Goal: Task Accomplishment & Management: Manage account settings

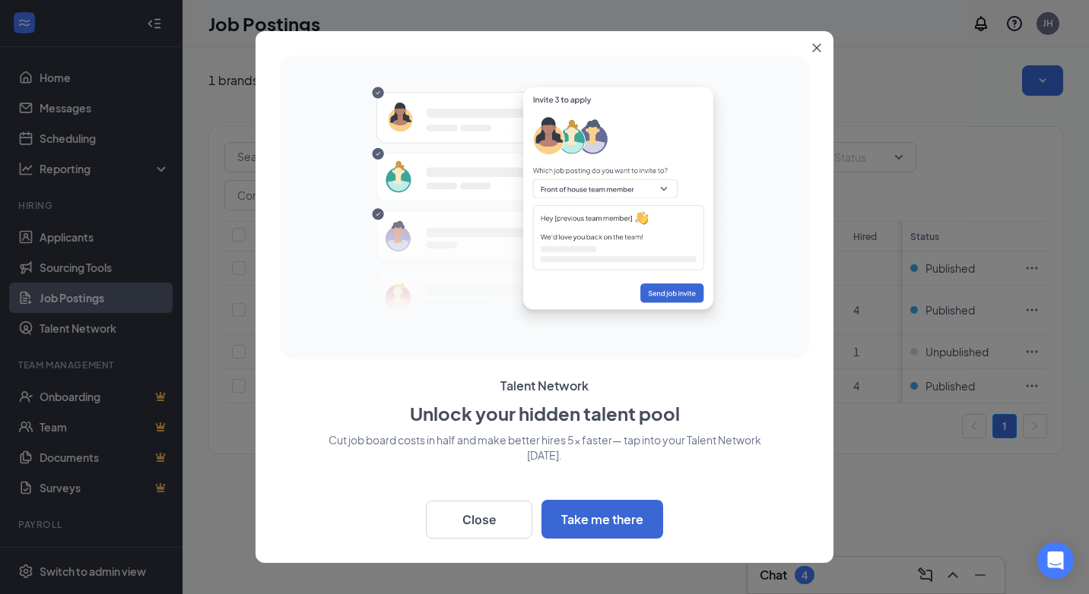
click at [822, 46] on button "Close" at bounding box center [819, 44] width 27 height 27
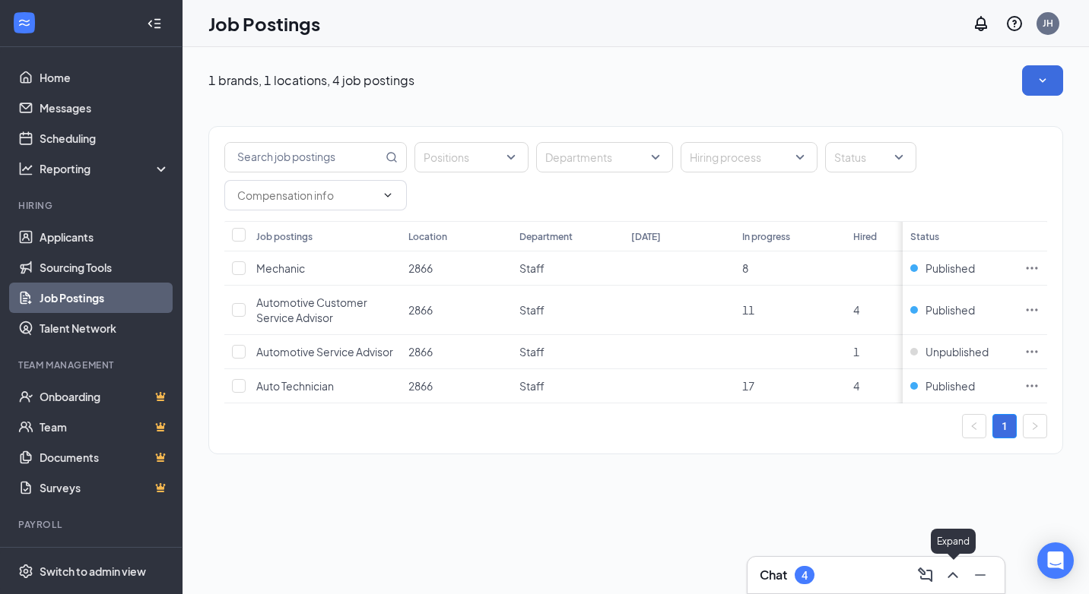
click at [954, 574] on icon "ChevronUp" at bounding box center [952, 575] width 10 height 6
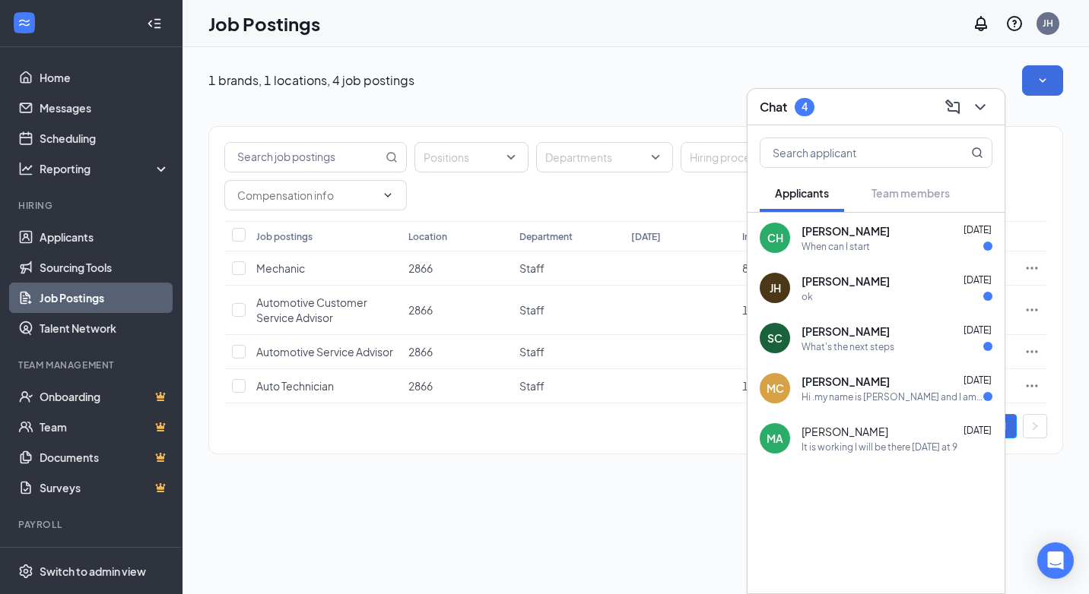
click at [914, 388] on div "[PERSON_NAME] [DATE]" at bounding box center [896, 381] width 191 height 15
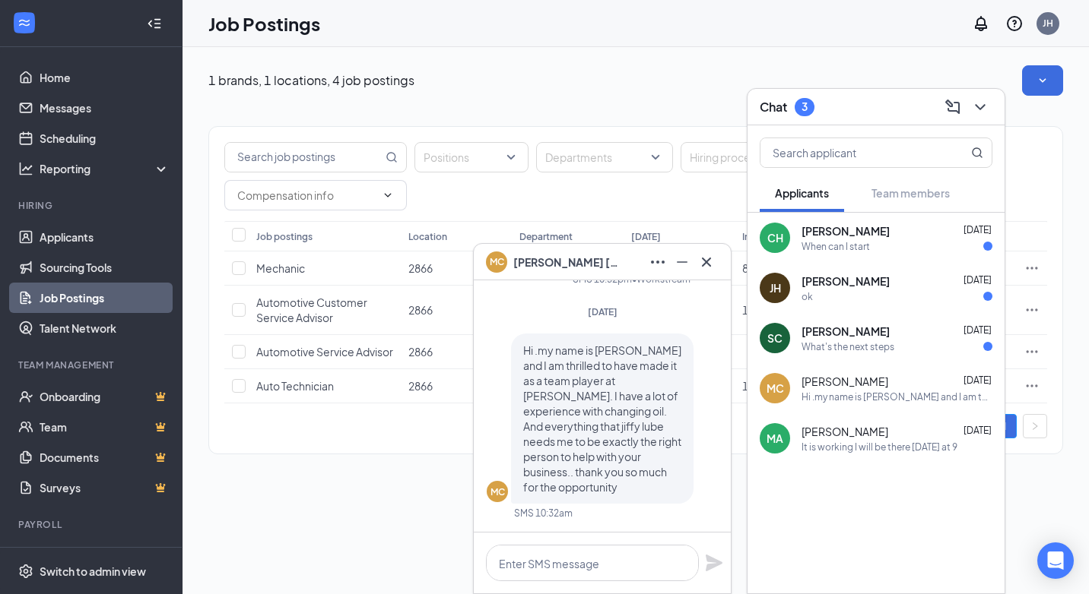
click at [858, 344] on div "What's the next steps" at bounding box center [847, 347] width 93 height 13
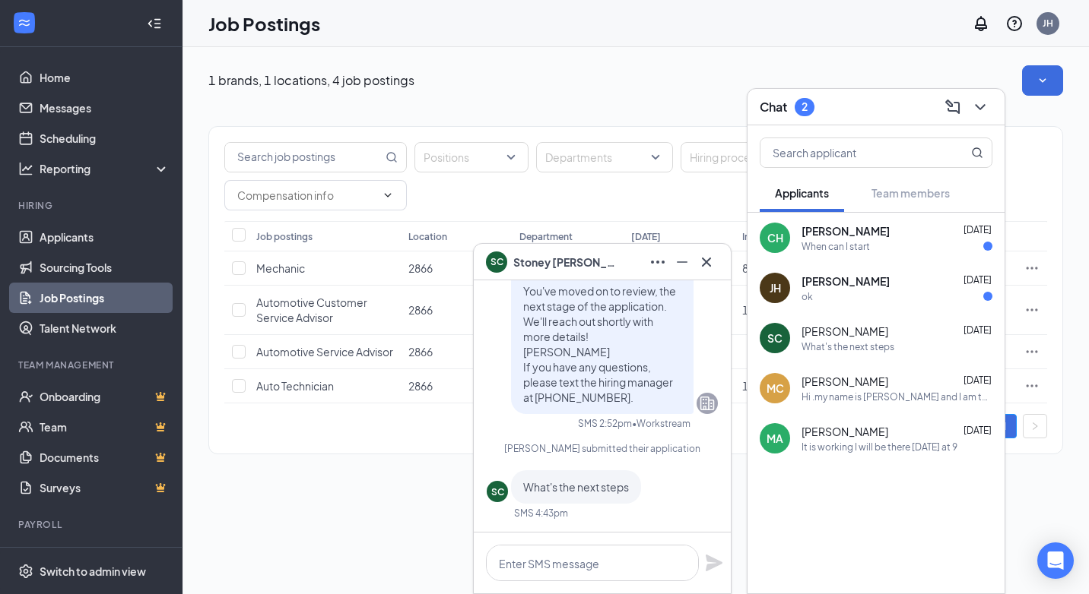
click at [861, 290] on div "ok" at bounding box center [896, 296] width 191 height 13
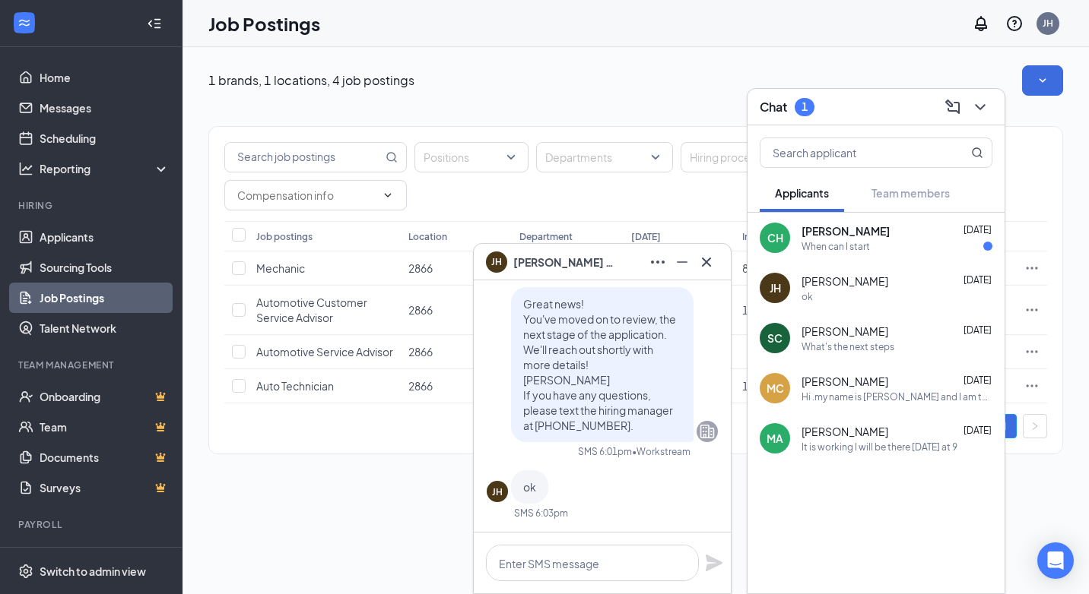
click at [858, 238] on span "[PERSON_NAME]" at bounding box center [845, 231] width 88 height 15
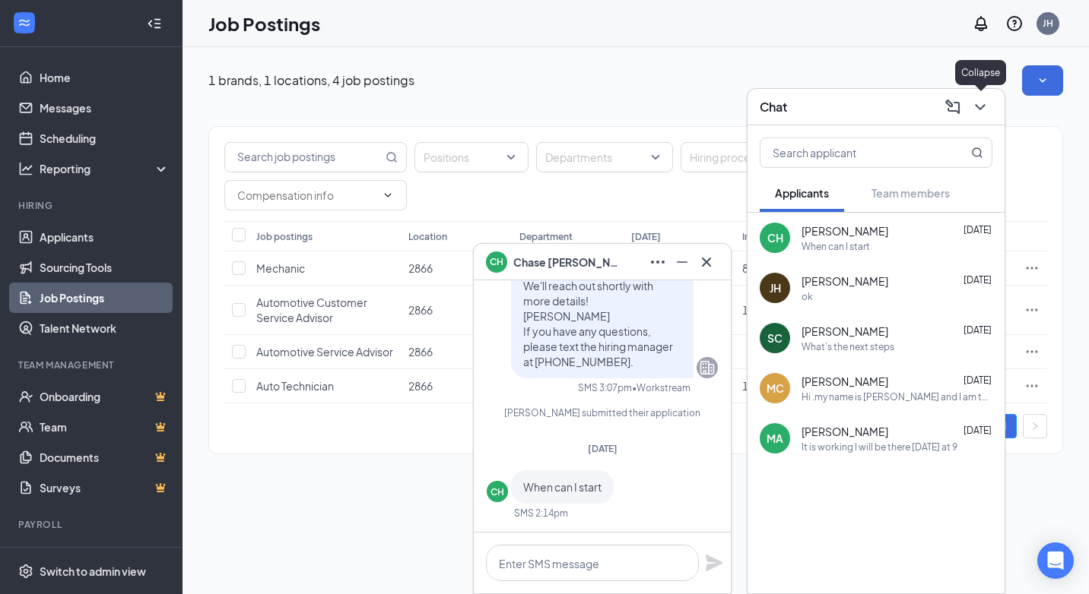
click at [979, 113] on icon "ChevronDown" at bounding box center [980, 107] width 18 height 18
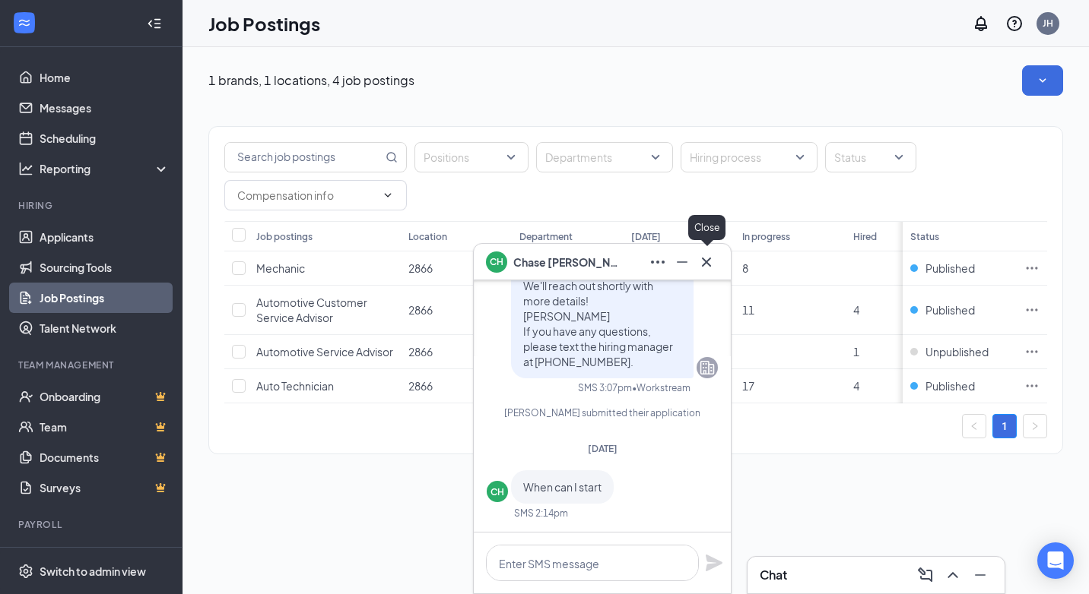
click at [709, 262] on icon "Cross" at bounding box center [706, 262] width 18 height 18
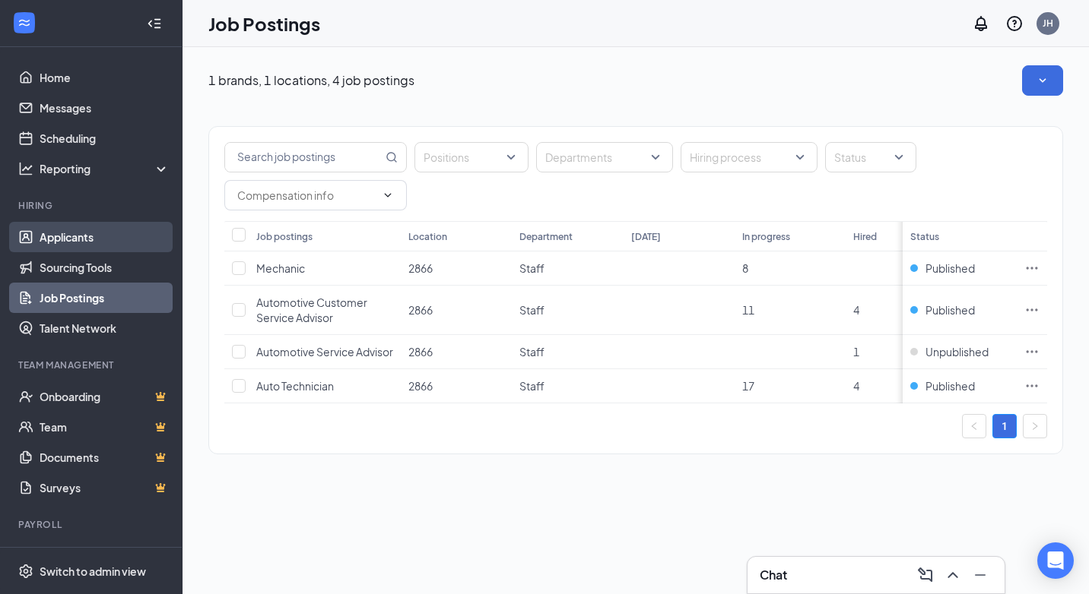
click at [119, 239] on link "Applicants" at bounding box center [105, 237] width 130 height 30
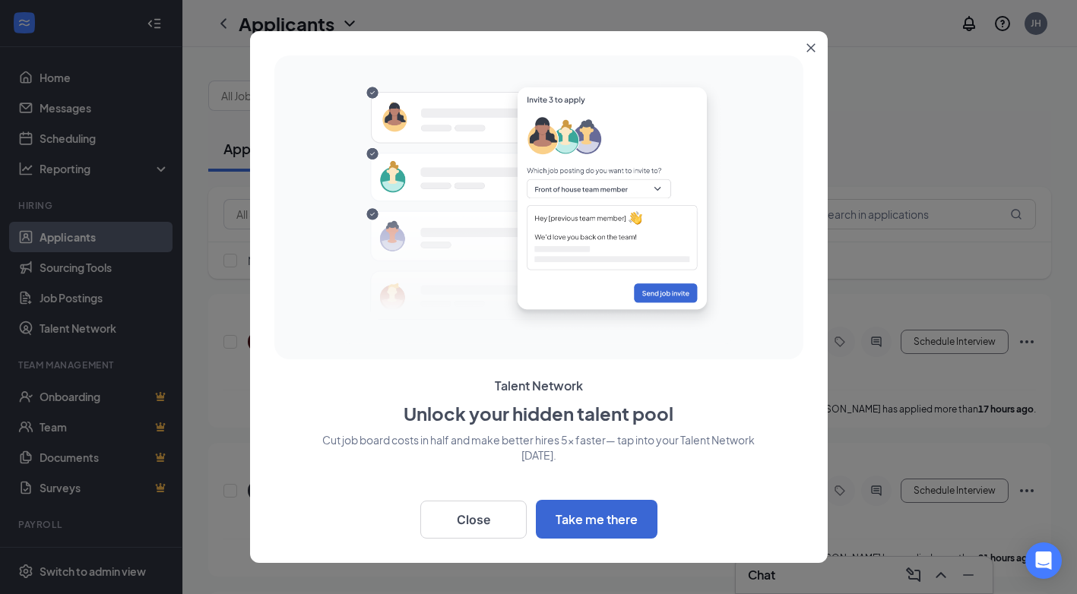
click at [815, 49] on icon "Close" at bounding box center [811, 47] width 9 height 9
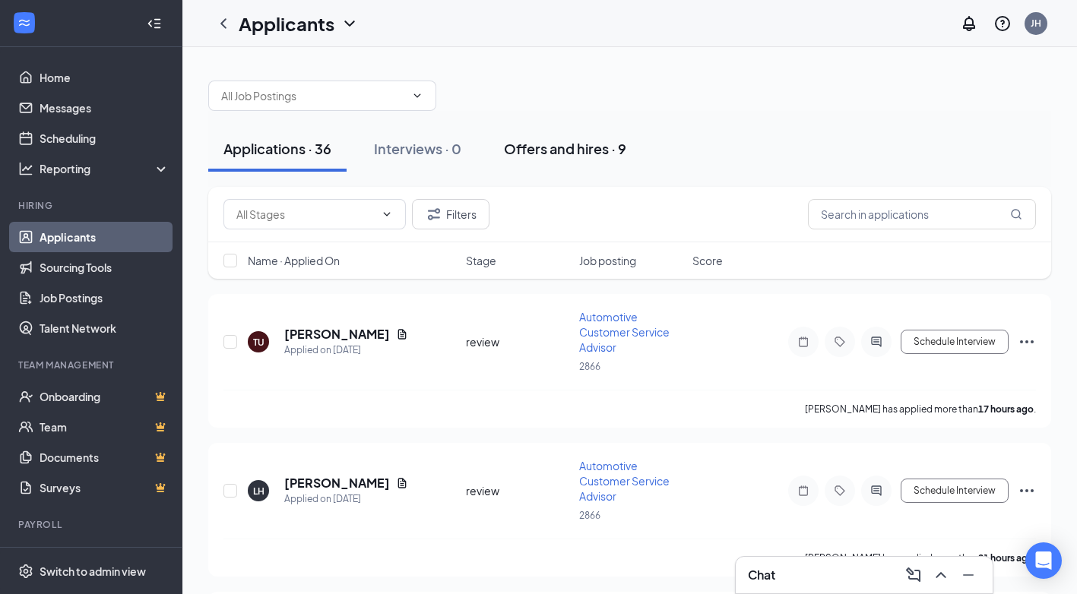
click at [544, 145] on div "Offers and hires · 9" at bounding box center [565, 148] width 122 height 19
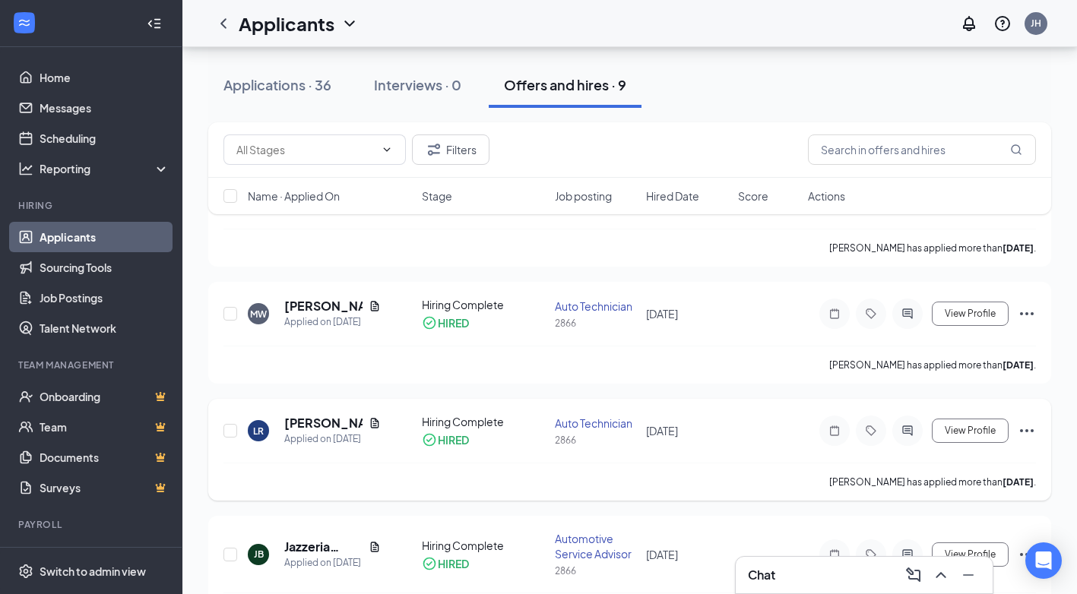
scroll to position [76, 0]
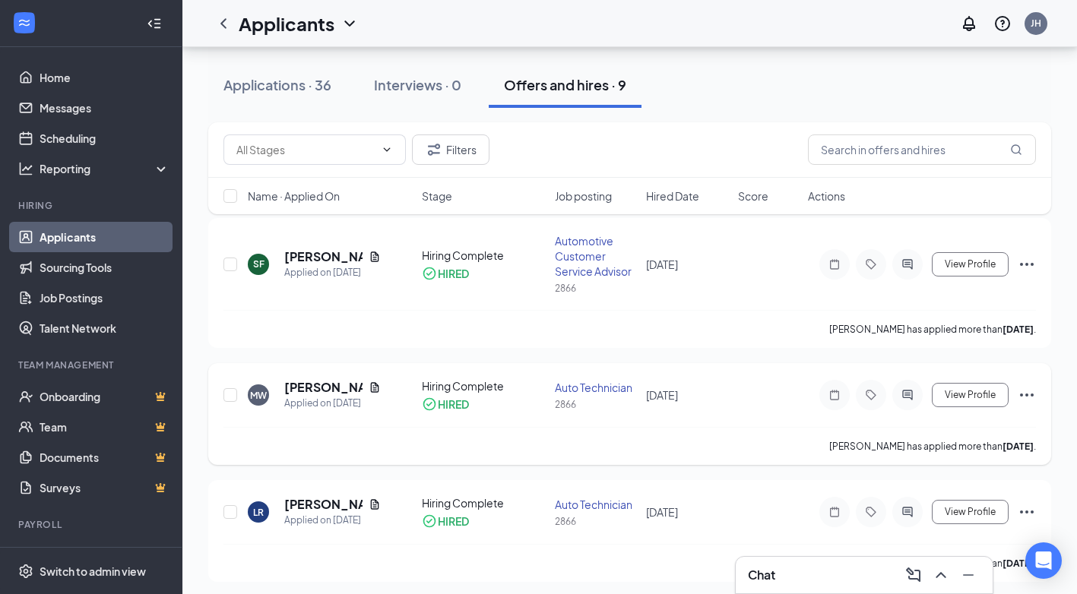
click at [1023, 395] on icon "Ellipses" at bounding box center [1027, 395] width 14 height 3
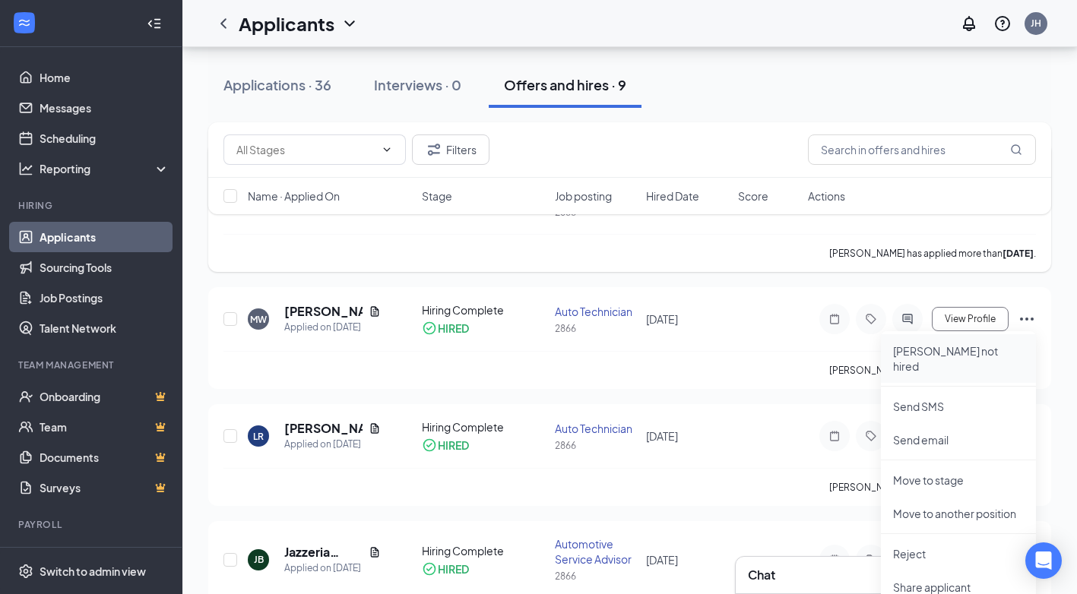
scroll to position [228, 0]
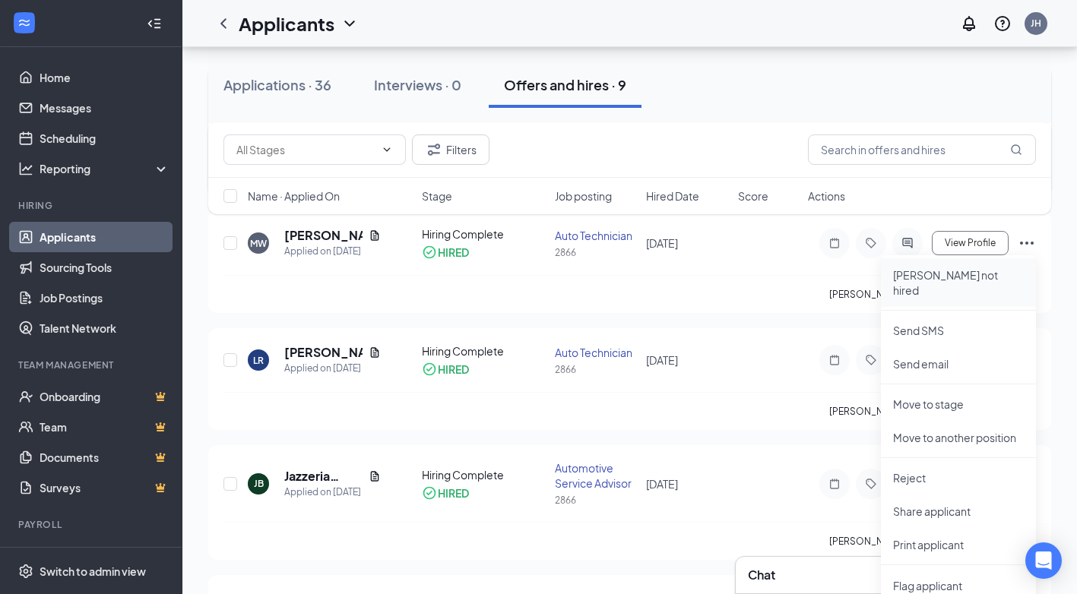
click at [944, 289] on li "[PERSON_NAME] not hired" at bounding box center [958, 282] width 155 height 49
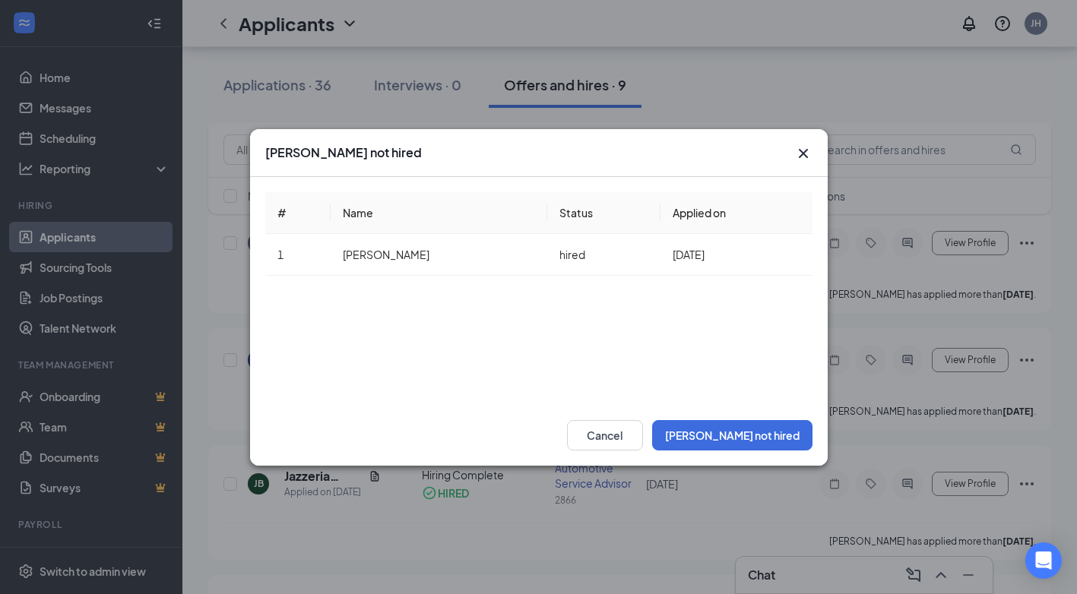
click at [804, 154] on icon "Cross" at bounding box center [802, 152] width 9 height 9
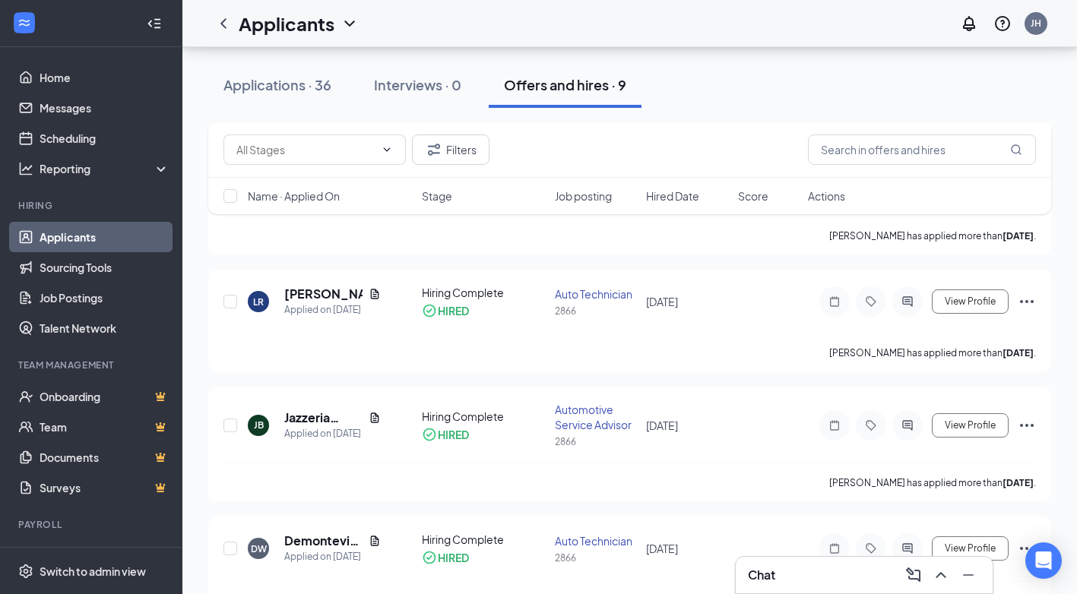
scroll to position [0, 0]
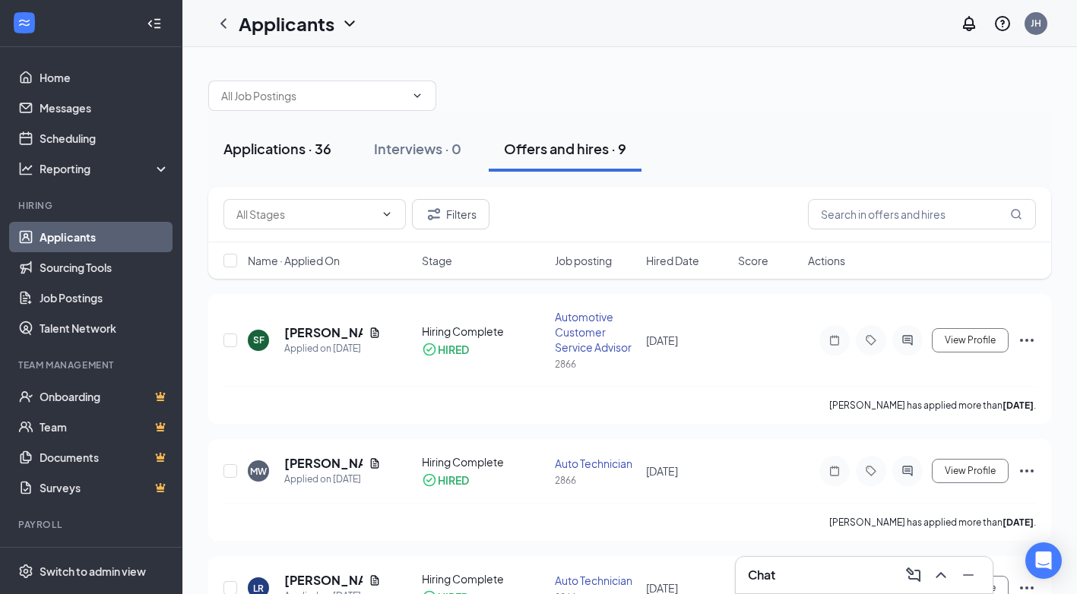
click at [275, 150] on div "Applications · 36" at bounding box center [278, 148] width 108 height 19
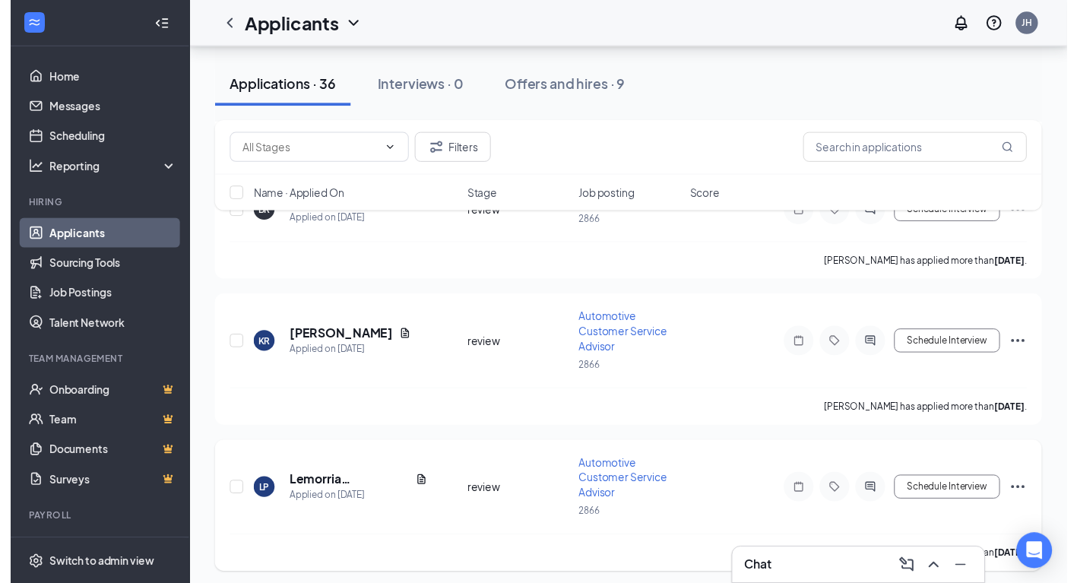
scroll to position [912, 0]
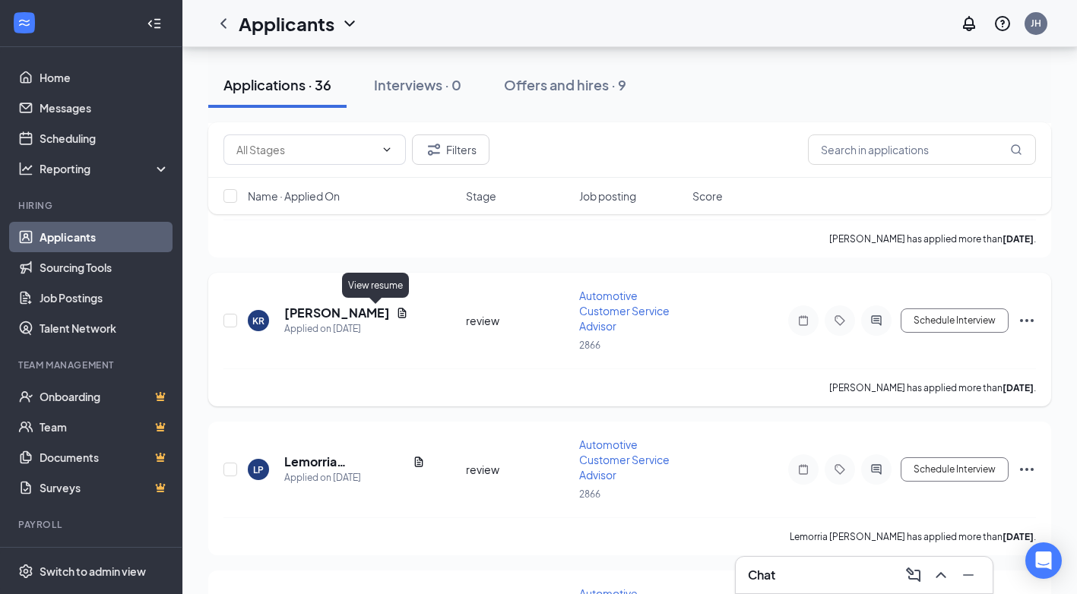
click at [398, 317] on icon "Document" at bounding box center [402, 313] width 8 height 10
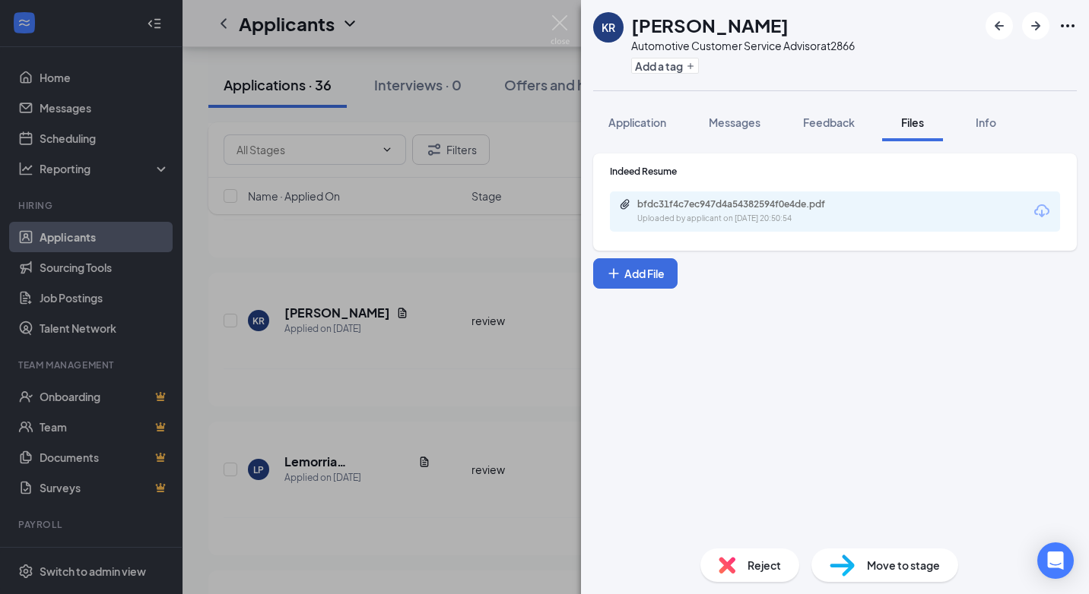
click at [1035, 211] on icon "Download" at bounding box center [1041, 210] width 15 height 13
click at [557, 14] on div "KR [PERSON_NAME] Automotive Customer Service Advisor at 2866 Add a tag Applicat…" at bounding box center [544, 297] width 1089 height 594
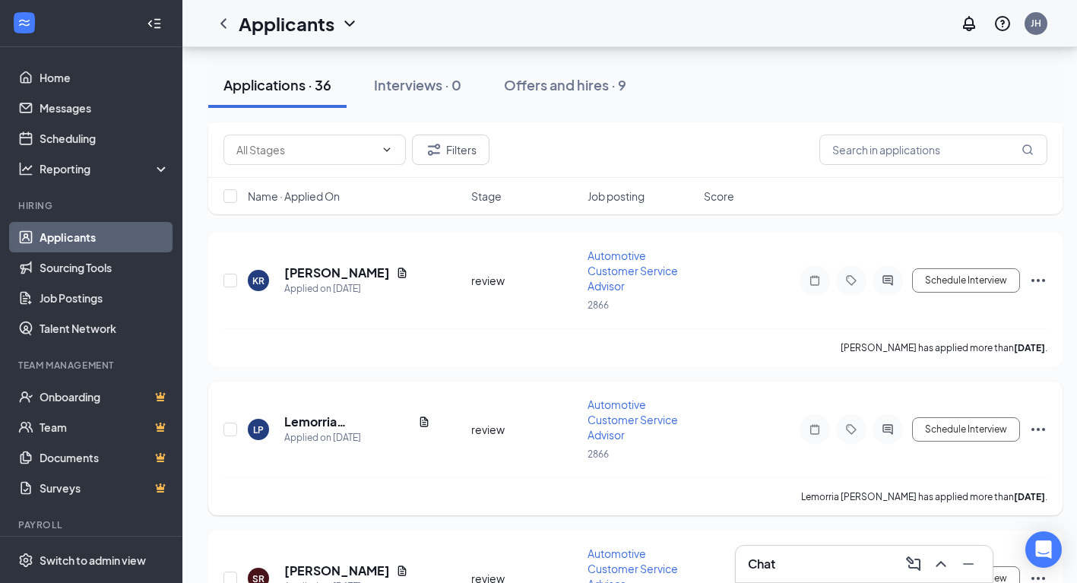
scroll to position [988, 0]
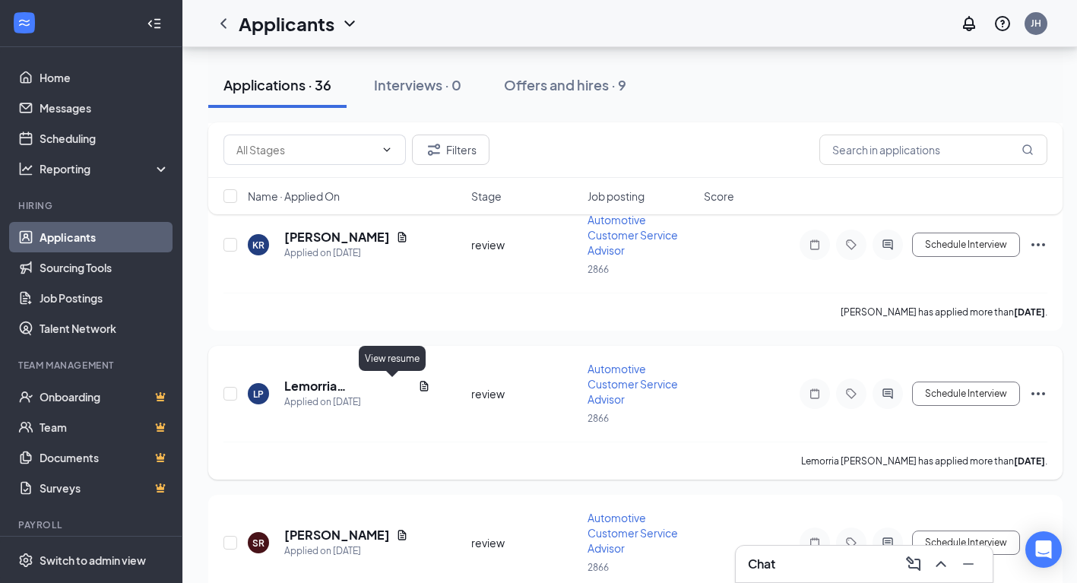
click at [418, 382] on icon "Document" at bounding box center [424, 386] width 12 height 12
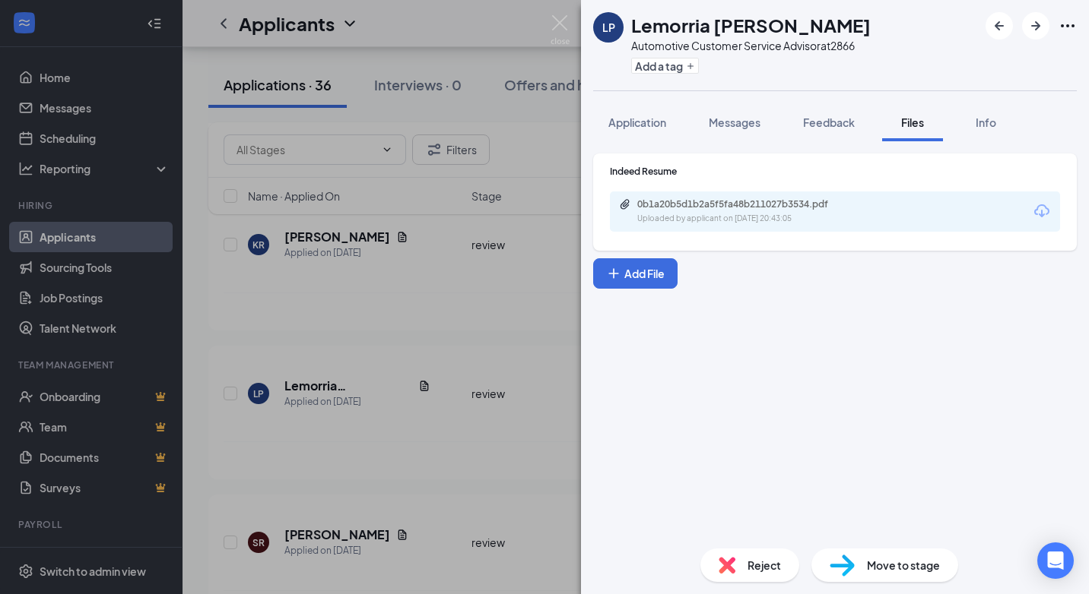
click at [1043, 217] on icon "Download" at bounding box center [1041, 211] width 18 height 18
click at [557, 24] on img at bounding box center [559, 30] width 19 height 30
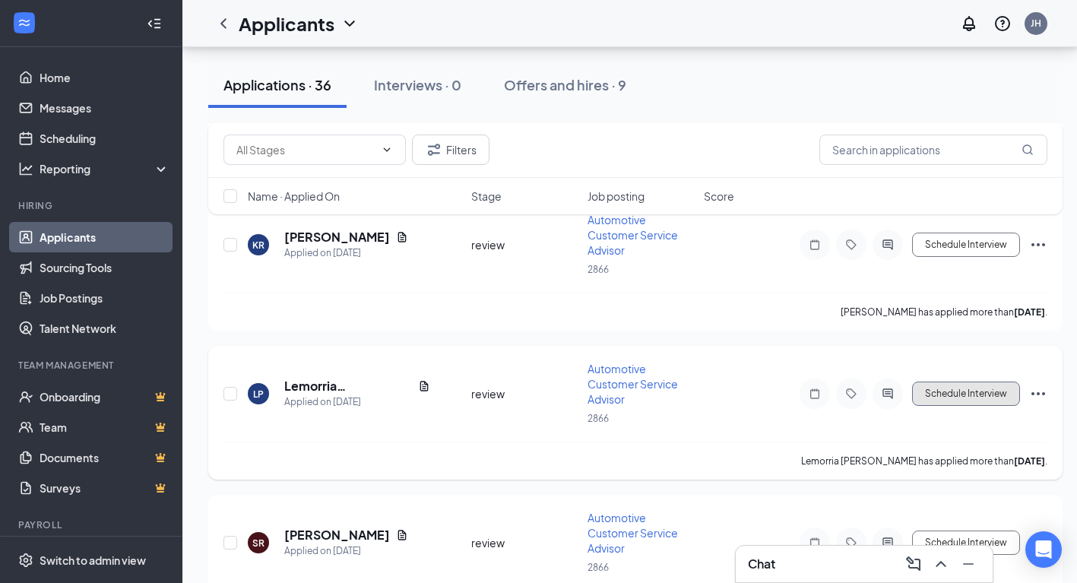
click at [976, 391] on button "Schedule Interview" at bounding box center [966, 394] width 108 height 24
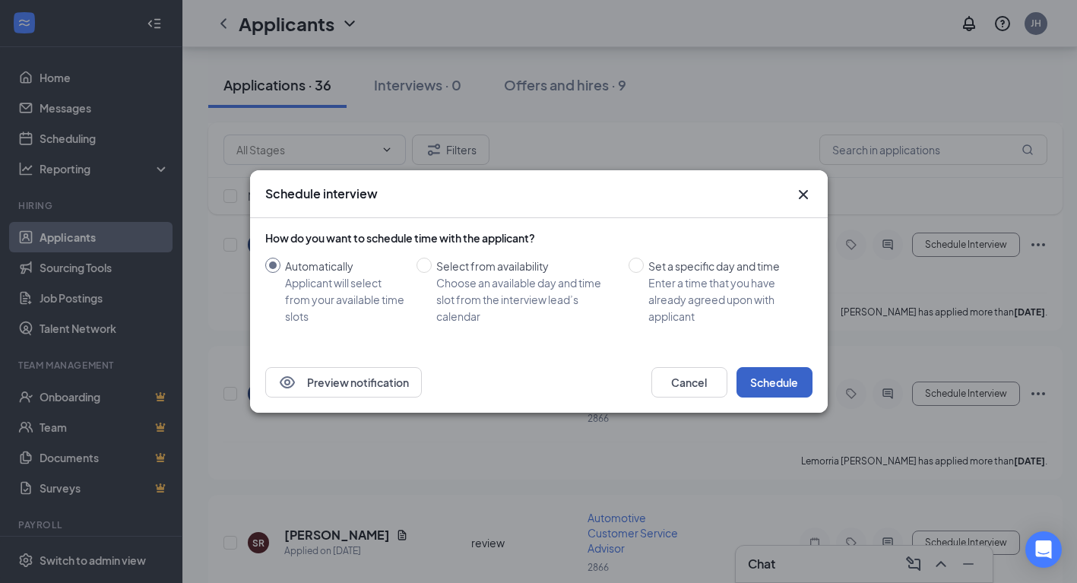
click at [778, 385] on button "Schedule" at bounding box center [775, 382] width 76 height 30
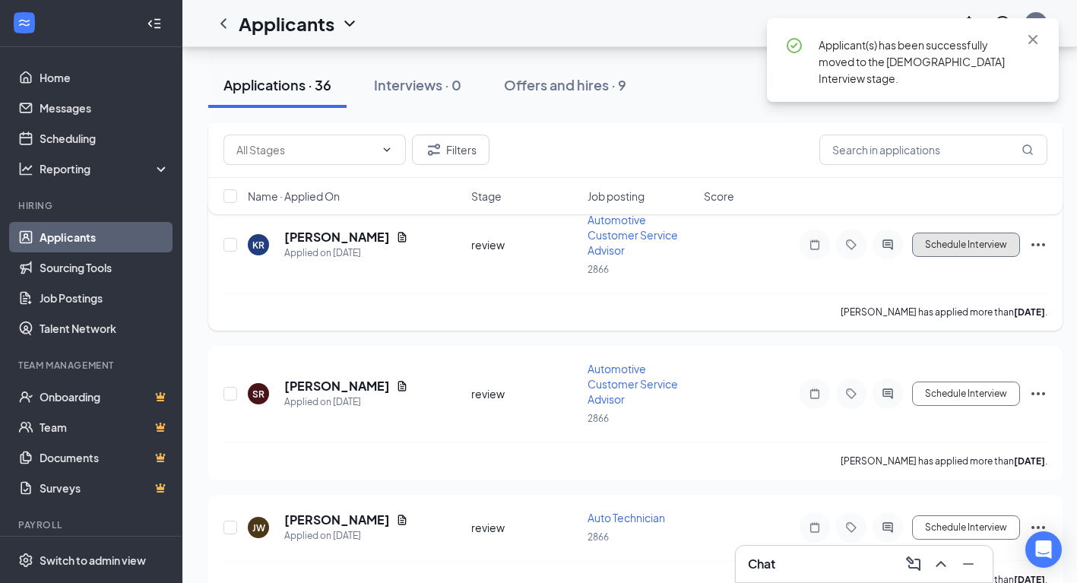
click at [972, 240] on button "Schedule Interview" at bounding box center [966, 245] width 108 height 24
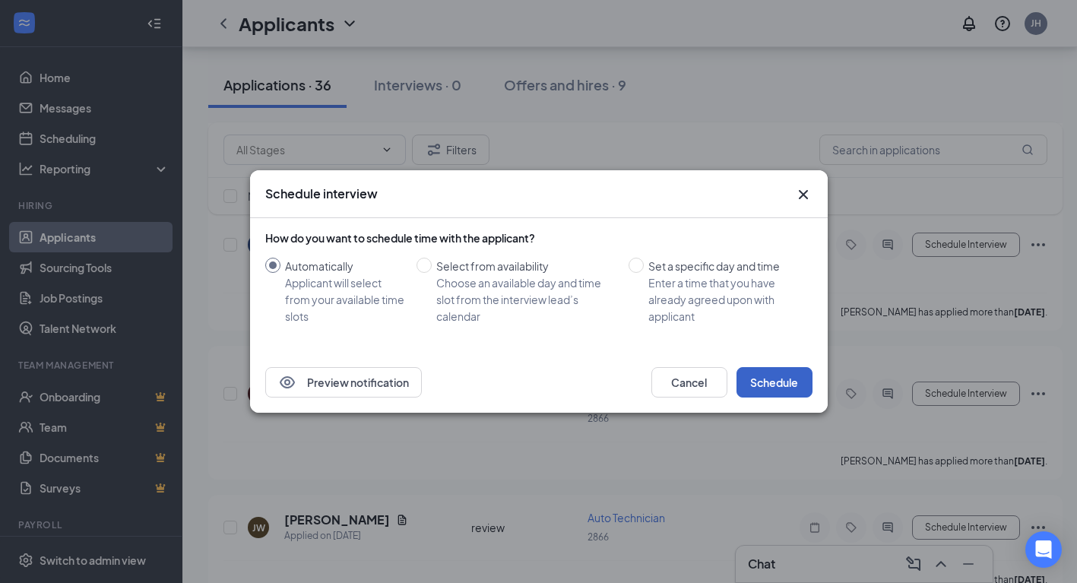
click at [787, 384] on button "Schedule" at bounding box center [775, 382] width 76 height 30
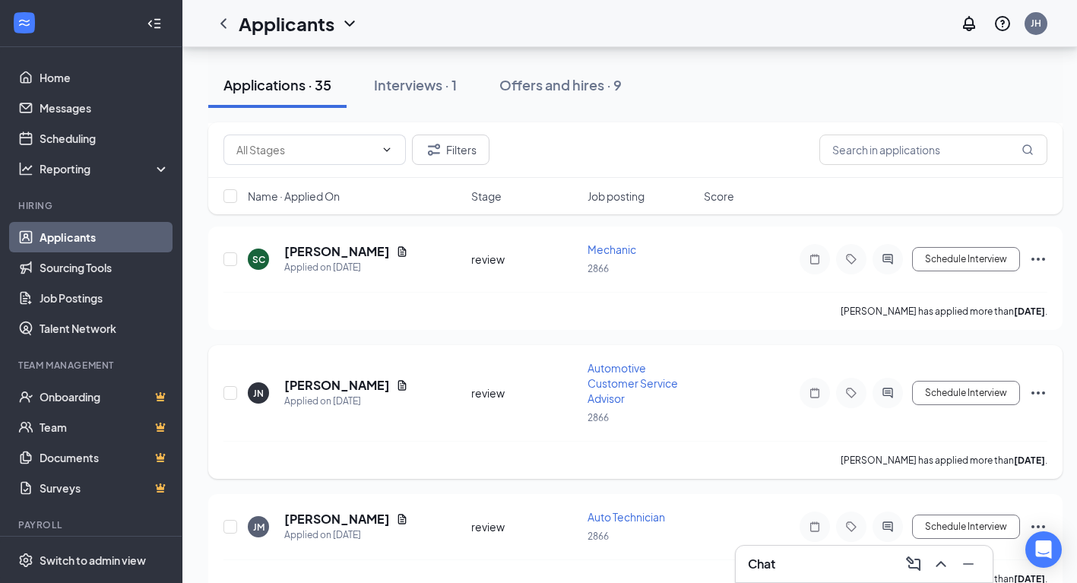
scroll to position [2737, 0]
